Goal: Information Seeking & Learning: Find specific page/section

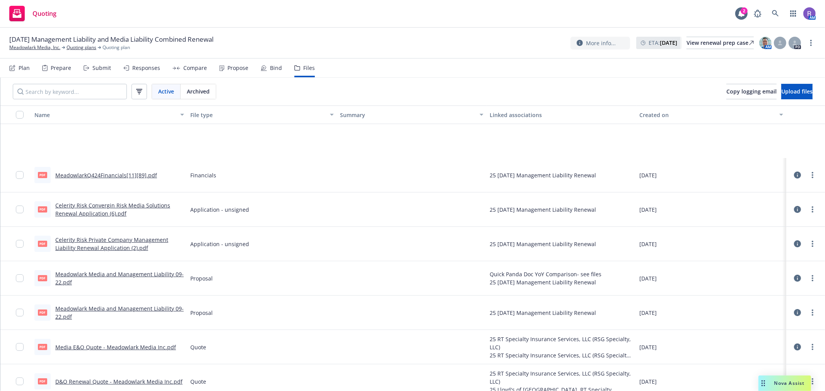
scroll to position [86, 0]
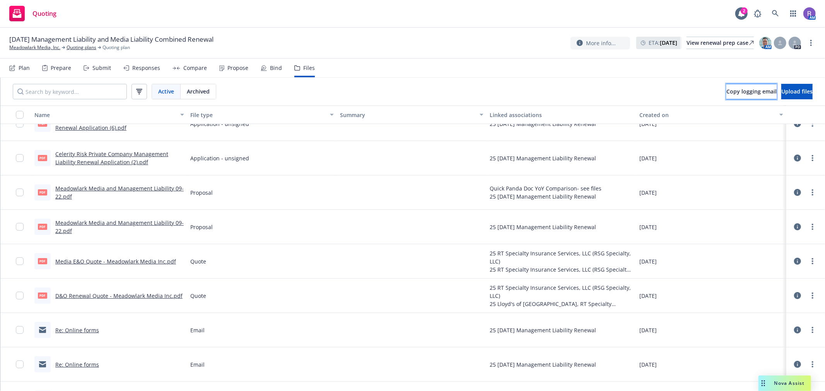
click at [732, 88] on span "Copy logging email" at bounding box center [751, 91] width 50 height 7
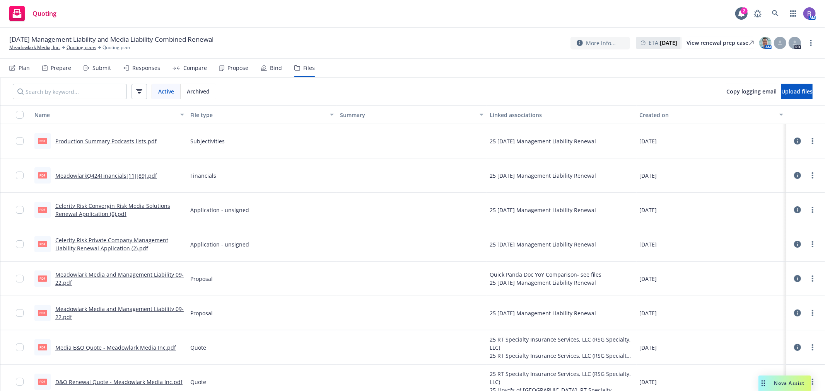
click at [357, 27] on div "Quoting 2 AM" at bounding box center [412, 14] width 825 height 28
click at [407, 26] on div "Quoting 2 AM" at bounding box center [412, 14] width 825 height 28
click at [436, 38] on div "09/22/25 Management Liability and Media Liability Combined Renewal Meadowlark M…" at bounding box center [412, 43] width 806 height 16
